Goal: Find contact information: Find contact information

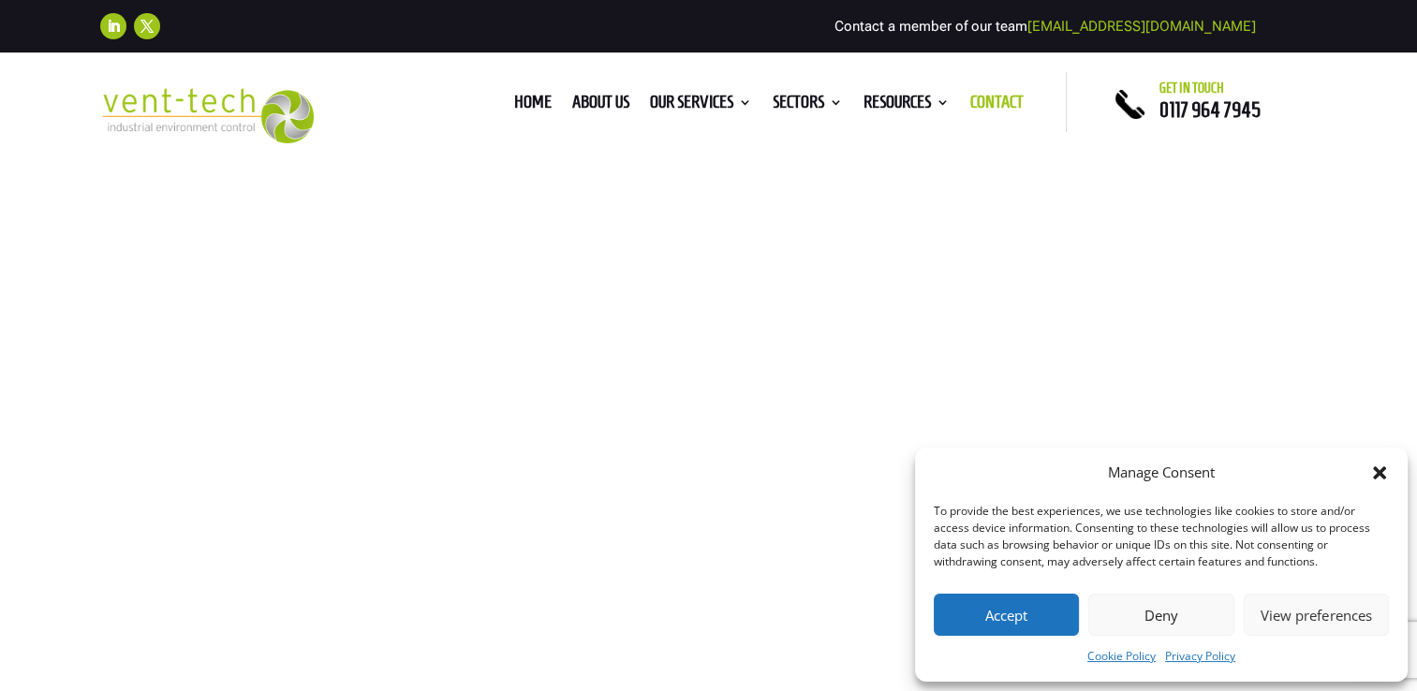
drag, startPoint x: 1247, startPoint y: 18, endPoint x: 1088, endPoint y: 25, distance: 159.3
click at [1088, 25] on div "Follow Follow Contact a member of our team [EMAIL_ADDRESS][DOMAIN_NAME]" at bounding box center [708, 26] width 1217 height 41
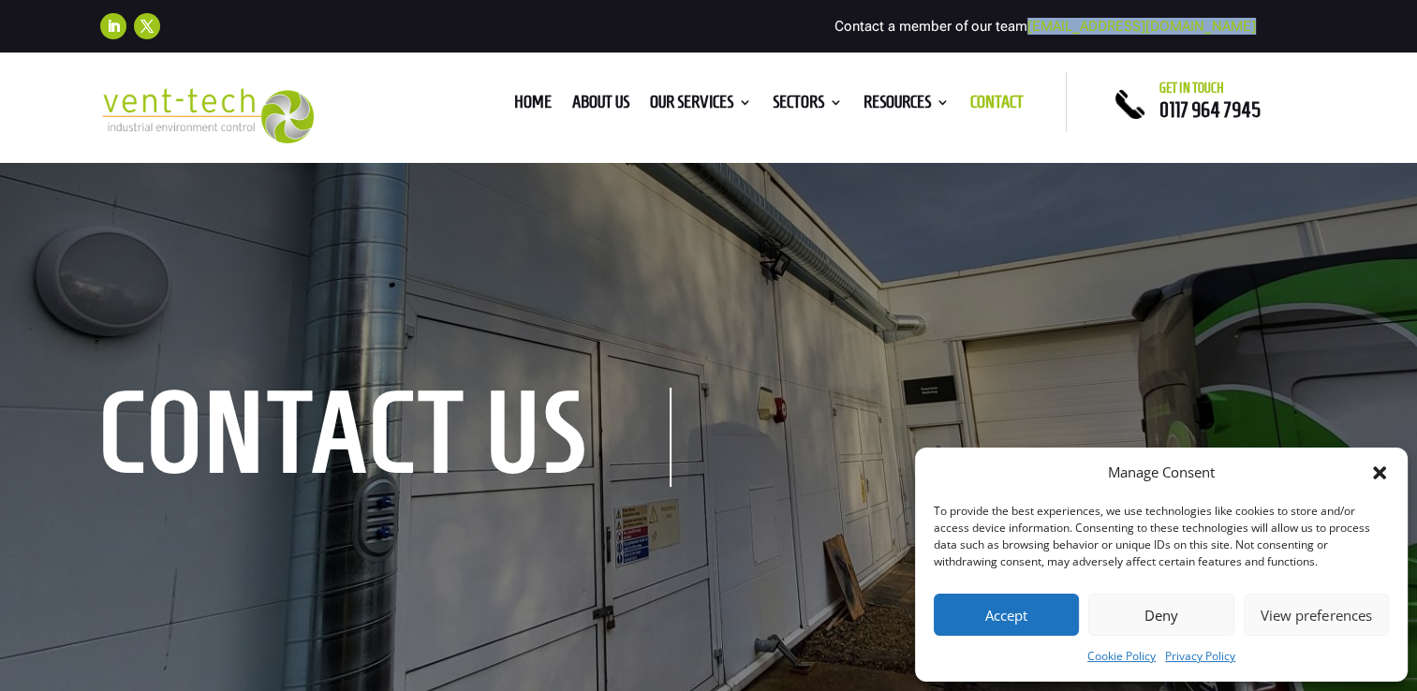
drag, startPoint x: 1256, startPoint y: 17, endPoint x: 1086, endPoint y: 26, distance: 169.7
click at [1086, 26] on div "Follow Follow Contact a member of our team [EMAIL_ADDRESS][DOMAIN_NAME]" at bounding box center [708, 26] width 1217 height 41
copy div "[EMAIL_ADDRESS][DOMAIN_NAME]"
click at [1373, 469] on icon "Close dialog" at bounding box center [1379, 472] width 19 height 19
